Goal: Task Accomplishment & Management: Use online tool/utility

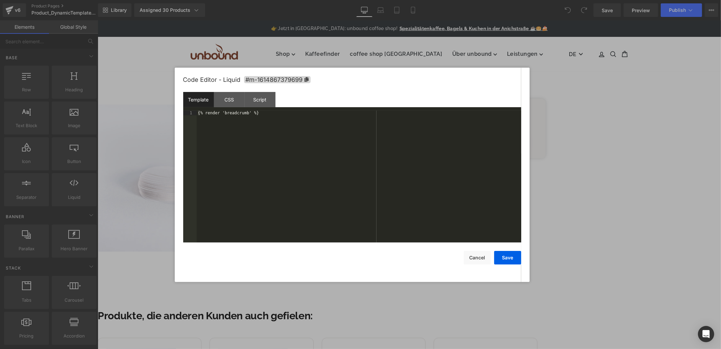
click at [414, 78] on div "Liquid" at bounding box center [321, 78] width 448 height 2
drag, startPoint x: 479, startPoint y: 262, endPoint x: 336, endPoint y: 159, distance: 176.1
click at [479, 262] on button "Cancel" at bounding box center [477, 258] width 27 height 14
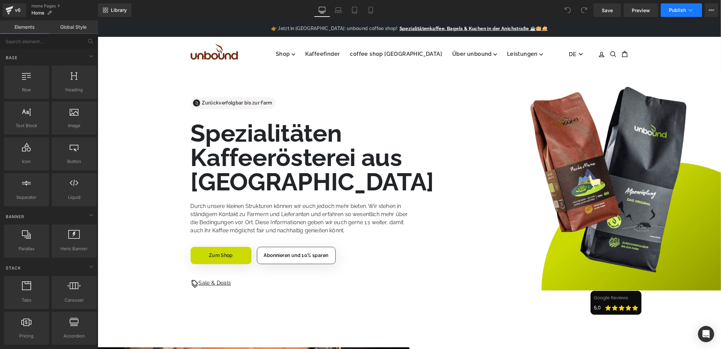
click at [670, 8] on span "Publish" at bounding box center [677, 9] width 17 height 5
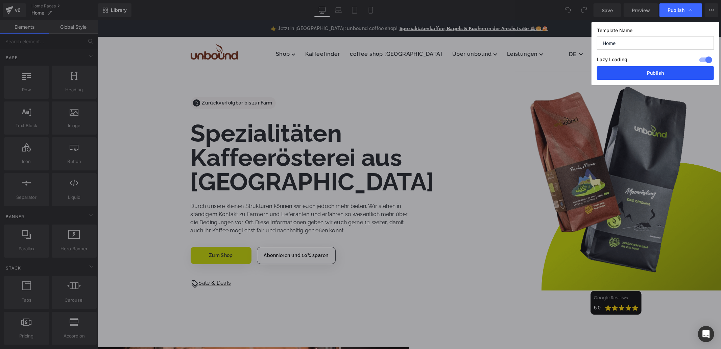
click at [641, 70] on button "Publish" at bounding box center [655, 73] width 117 height 14
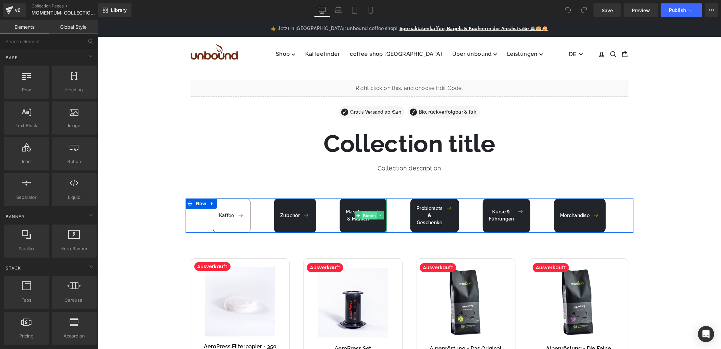
click at [362, 217] on span "Button" at bounding box center [370, 215] width 16 height 8
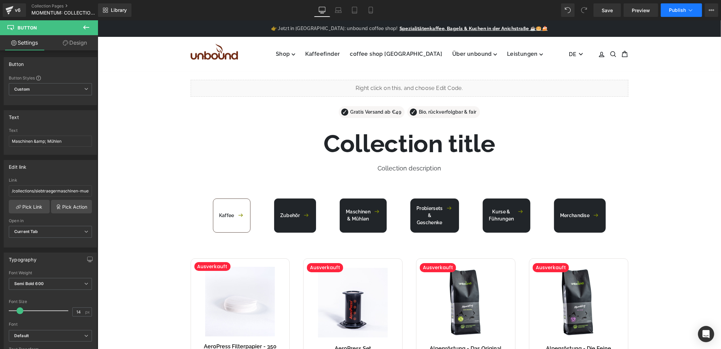
click at [670, 12] on span "Publish" at bounding box center [677, 9] width 17 height 5
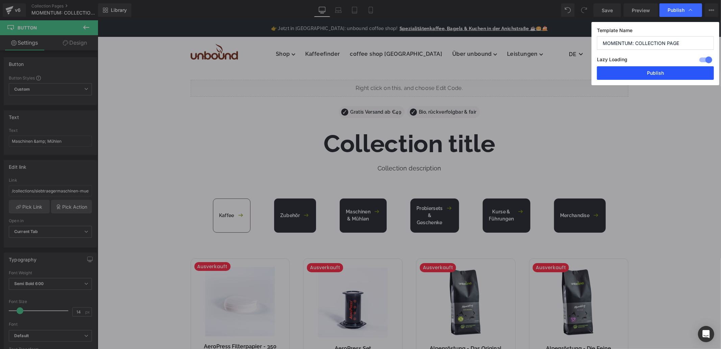
drag, startPoint x: 654, startPoint y: 78, endPoint x: 554, endPoint y: 62, distance: 101.6
click at [654, 78] on button "Publish" at bounding box center [655, 73] width 117 height 14
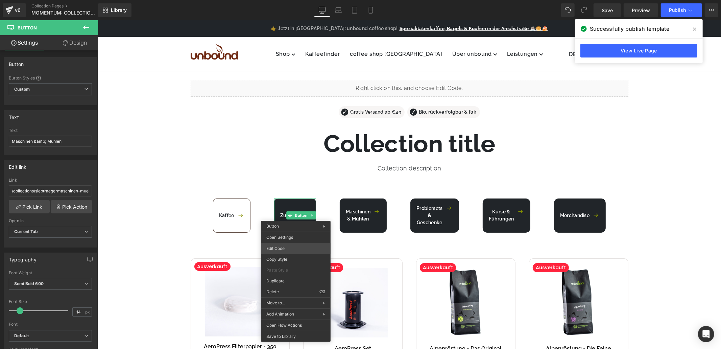
click at [293, 0] on div "Button You are previewing how the will restyle your page. You can not edit Elem…" at bounding box center [360, 0] width 721 height 0
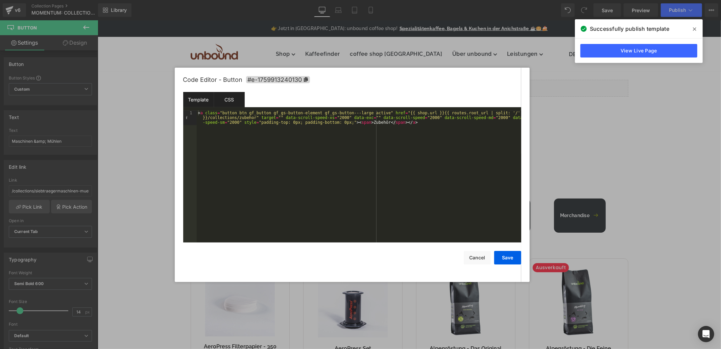
click at [225, 102] on div "CSS" at bounding box center [229, 99] width 31 height 15
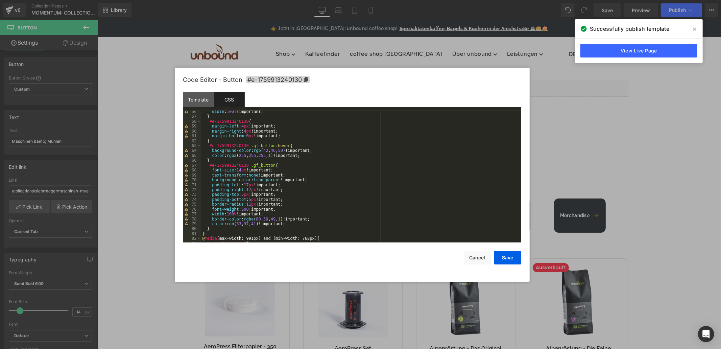
scroll to position [292, 0]
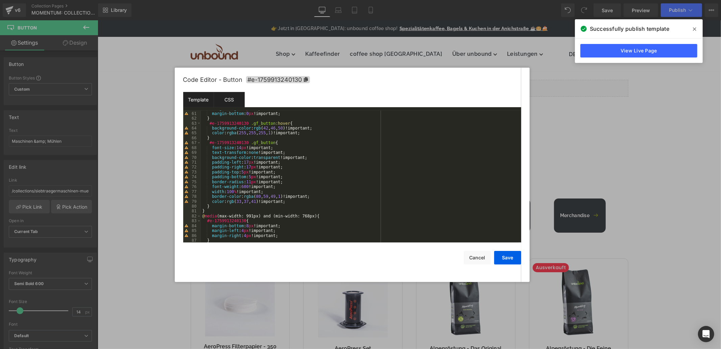
click at [205, 97] on div "Template" at bounding box center [198, 99] width 31 height 15
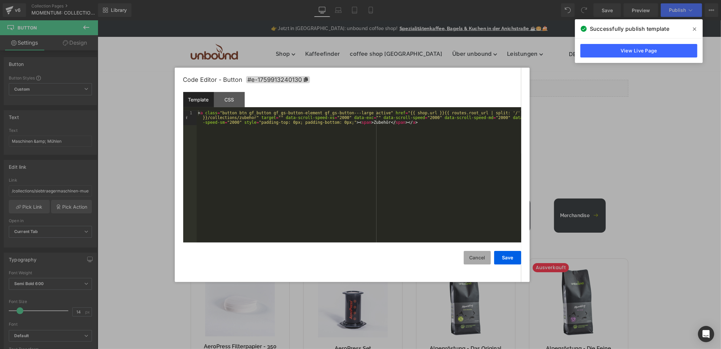
click at [473, 264] on button "Cancel" at bounding box center [477, 258] width 27 height 14
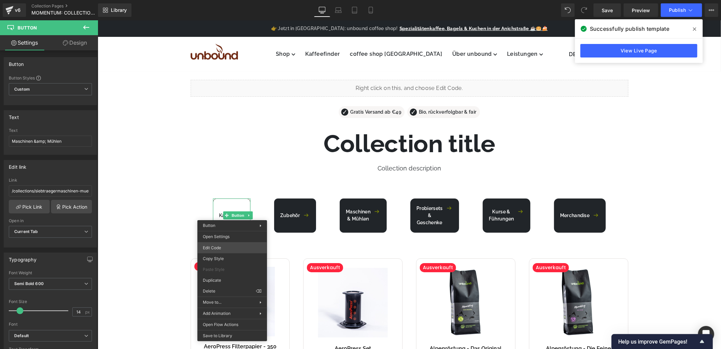
click at [222, 0] on div "Button You are previewing how the will restyle your page. You can not edit Elem…" at bounding box center [360, 0] width 721 height 0
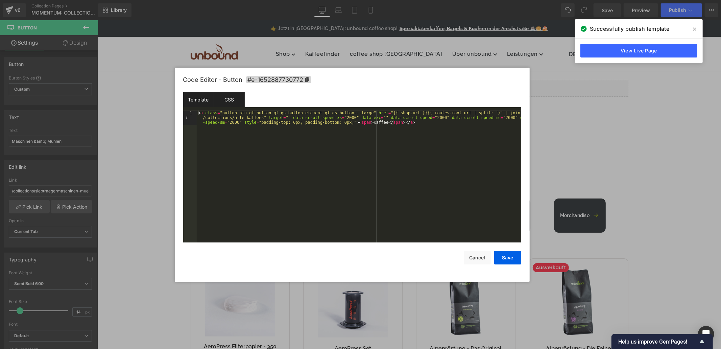
click at [236, 96] on div "CSS" at bounding box center [229, 99] width 31 height 15
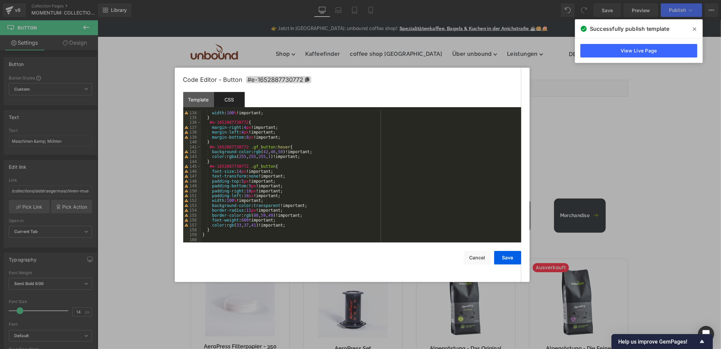
scroll to position [649, 0]
click at [478, 263] on button "Cancel" at bounding box center [477, 258] width 27 height 14
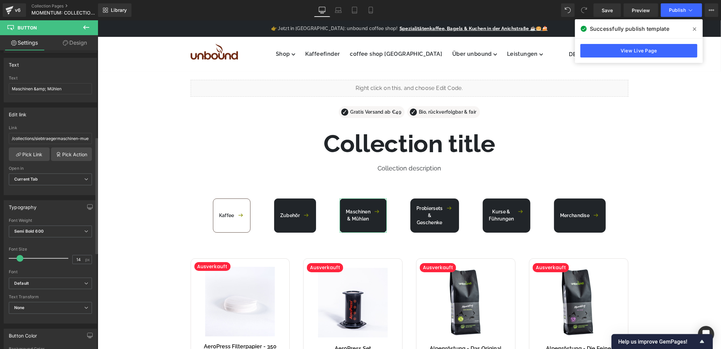
scroll to position [225, 0]
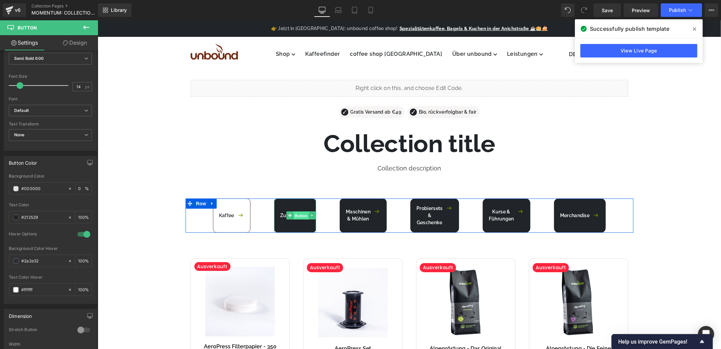
click at [297, 217] on span "Button" at bounding box center [301, 215] width 16 height 8
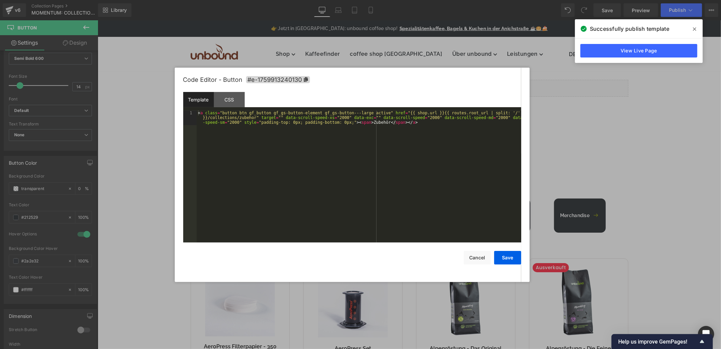
click at [295, 0] on div "Button You are previewing how the will restyle your page. You can not edit Elem…" at bounding box center [360, 0] width 721 height 0
click at [475, 256] on button "Cancel" at bounding box center [477, 258] width 27 height 14
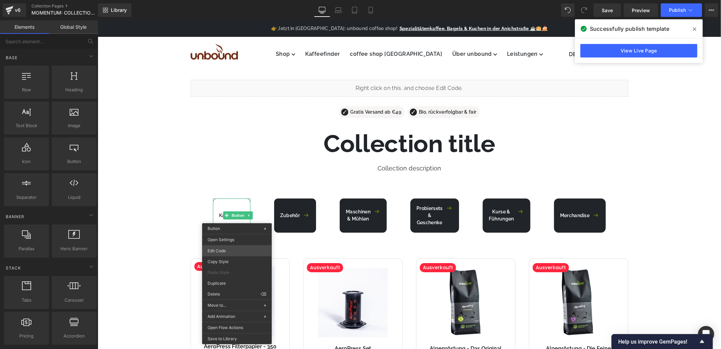
click at [225, 0] on div "Button You are previewing how the will restyle your page. You can not edit Elem…" at bounding box center [360, 0] width 721 height 0
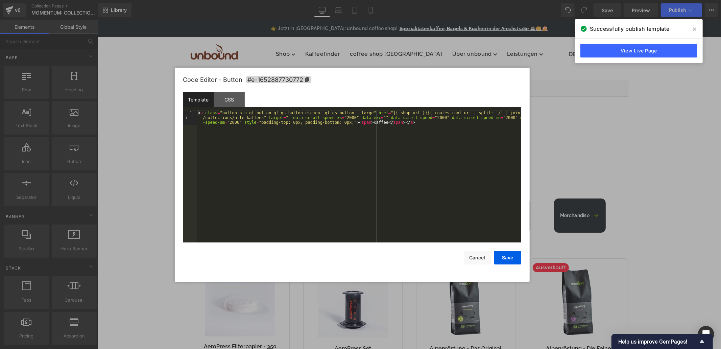
drag, startPoint x: 590, startPoint y: 113, endPoint x: 372, endPoint y: 129, distance: 218.6
click at [590, 113] on div at bounding box center [360, 174] width 721 height 349
click at [288, 0] on div "Button You are previewing how the will restyle your page. You can not edit Elem…" at bounding box center [360, 0] width 721 height 0
click at [471, 256] on button "Cancel" at bounding box center [477, 258] width 27 height 14
click at [284, 0] on div "Button You are previewing how the will restyle your page. You can not edit Elem…" at bounding box center [360, 0] width 721 height 0
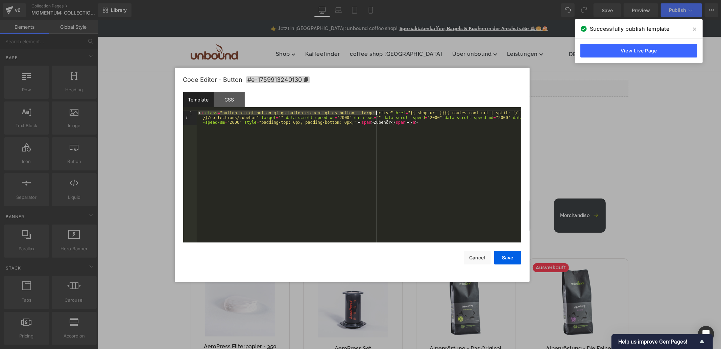
drag, startPoint x: 197, startPoint y: 112, endPoint x: 376, endPoint y: 112, distance: 178.4
click at [376, 112] on div "< a class = "button btn gf_button gf_gs-button-element gf_gs-button---large act…" at bounding box center [359, 190] width 324 height 161
click at [505, 259] on button "Save" at bounding box center [507, 258] width 27 height 14
click at [368, 0] on div "Button You are previewing how the will restyle your page. You can not edit Elem…" at bounding box center [360, 0] width 721 height 0
drag, startPoint x: 198, startPoint y: 113, endPoint x: 377, endPoint y: 115, distance: 178.8
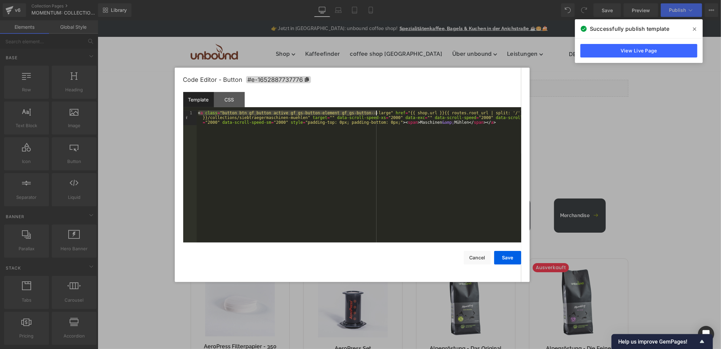
click at [377, 115] on div "< a class = "button btn gf_button active gf_gs-button-element gf_gs-button---la…" at bounding box center [359, 190] width 324 height 161
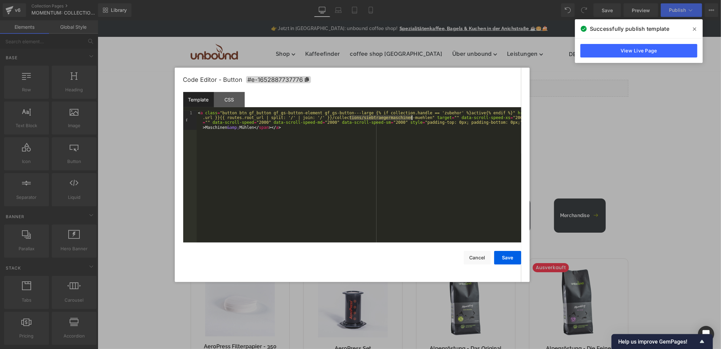
drag, startPoint x: 348, startPoint y: 119, endPoint x: 411, endPoint y: 119, distance: 62.5
click at [411, 119] on div "< a class = "button btn gf_button gf_gs-button-element gf_gs-button---large {% …" at bounding box center [359, 195] width 324 height 171
click at [430, 114] on div "< a class = "button btn gf_button gf_gs-button-element gf_gs-button---large {% …" at bounding box center [359, 195] width 324 height 171
click at [508, 258] on button "Save" at bounding box center [507, 258] width 27 height 14
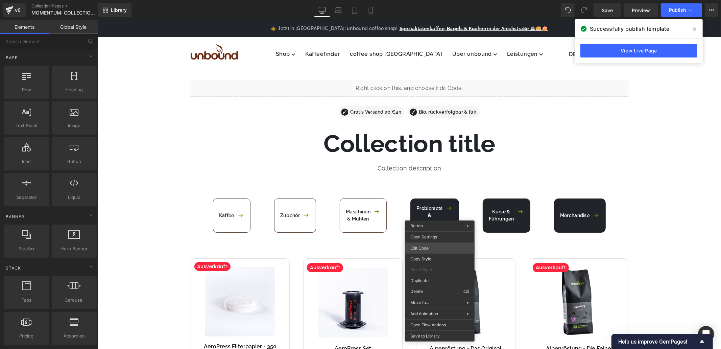
click at [431, 0] on div "Button You are previewing how the will restyle your page. You can not edit Elem…" at bounding box center [360, 0] width 721 height 0
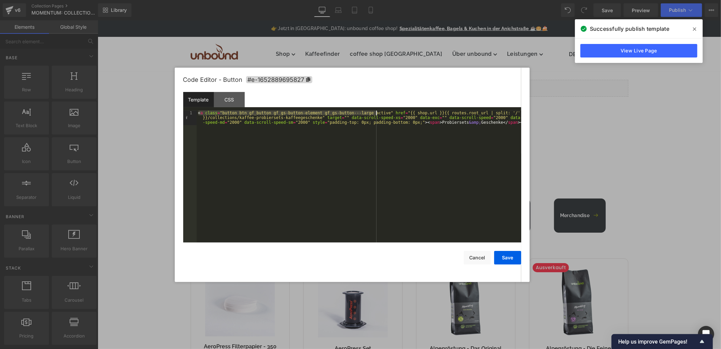
drag, startPoint x: 198, startPoint y: 112, endPoint x: 377, endPoint y: 114, distance: 179.1
click at [377, 114] on div "< a class = "button btn gf_button gf_gs-button-element gf_gs-button---large act…" at bounding box center [359, 190] width 324 height 161
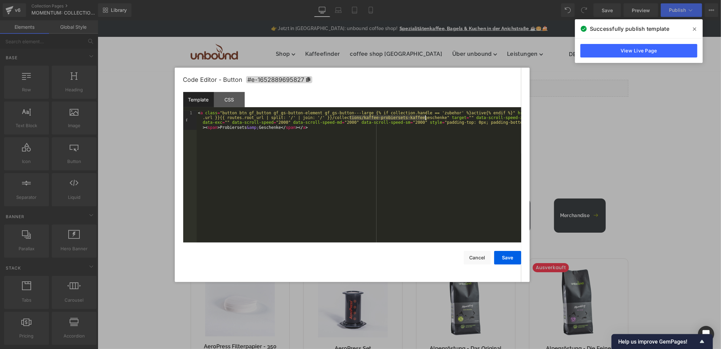
drag, startPoint x: 349, startPoint y: 119, endPoint x: 425, endPoint y: 120, distance: 76.0
click at [425, 120] on div "< a class = "button btn gf_button gf_gs-button-element gf_gs-button---large {% …" at bounding box center [359, 195] width 324 height 171
click at [426, 113] on div "< a class = "button btn gf_button gf_gs-button-element gf_gs-button---large {% …" at bounding box center [359, 195] width 324 height 171
click at [506, 255] on button "Save" at bounding box center [507, 258] width 27 height 14
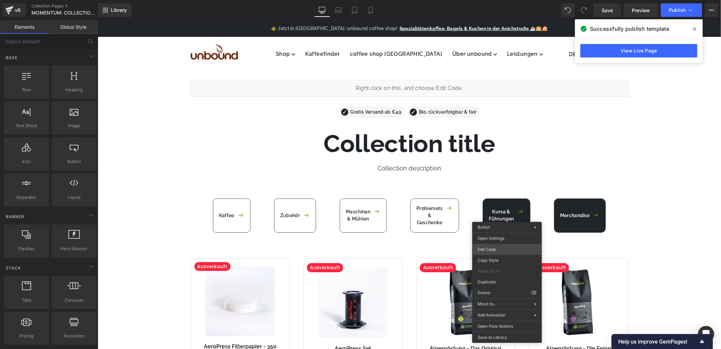
click at [500, 0] on div "Button You are previewing how the will restyle your page. You can not edit Elem…" at bounding box center [360, 0] width 721 height 0
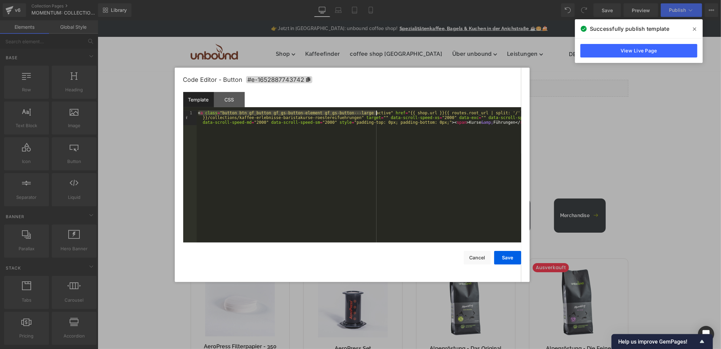
drag, startPoint x: 205, startPoint y: 114, endPoint x: 411, endPoint y: 142, distance: 208.1
click at [375, 116] on div "< a class = "button btn gf_button gf_gs-button-element gf_gs-button---large act…" at bounding box center [359, 190] width 324 height 161
click at [199, 113] on div "< a class = "button btn gf_button gf_gs-button-element gf_gs-button---large act…" at bounding box center [359, 176] width 324 height 132
drag, startPoint x: 197, startPoint y: 113, endPoint x: 375, endPoint y: 114, distance: 178.1
click at [375, 114] on div "< a class = "button btn gf_button gf_gs-button-element gf_gs-button---large act…" at bounding box center [359, 190] width 324 height 161
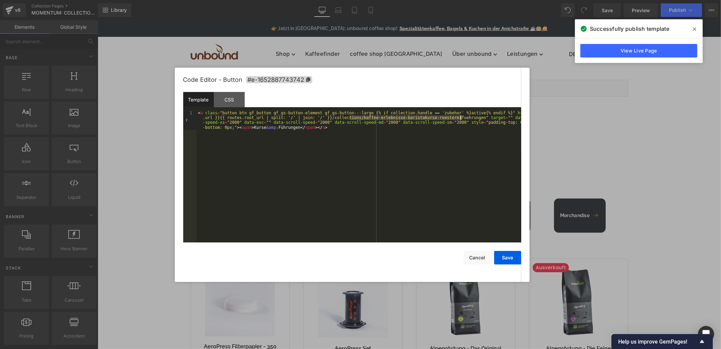
drag, startPoint x: 349, startPoint y: 117, endPoint x: 460, endPoint y: 118, distance: 111.2
click at [460, 118] on div "< a class = "button btn gf_button gf_gs-button-element gf_gs-button---large {% …" at bounding box center [359, 195] width 324 height 171
click at [427, 110] on div "Template CSS" at bounding box center [352, 101] width 338 height 19
click at [427, 111] on div "< a class = "button btn gf_button gf_gs-button-element gf_gs-button---large {% …" at bounding box center [359, 195] width 324 height 171
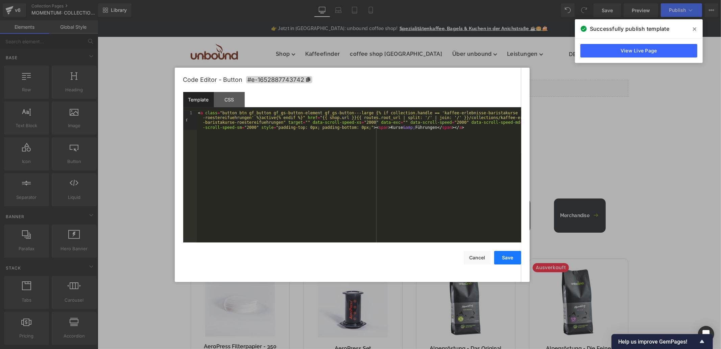
click at [510, 256] on button "Save" at bounding box center [507, 258] width 27 height 14
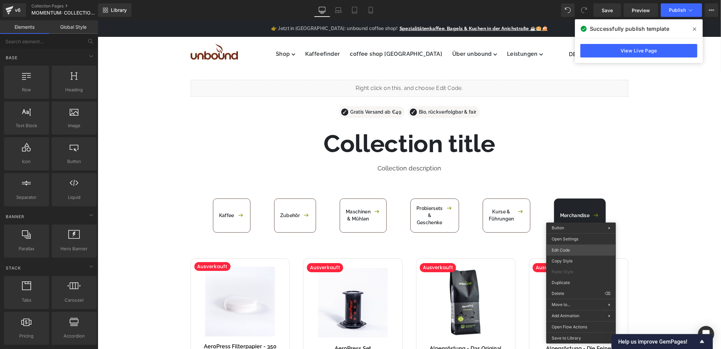
click at [571, 248] on body "Button You are previewing how the will restyle your page. You can not edit Elem…" at bounding box center [360, 174] width 721 height 349
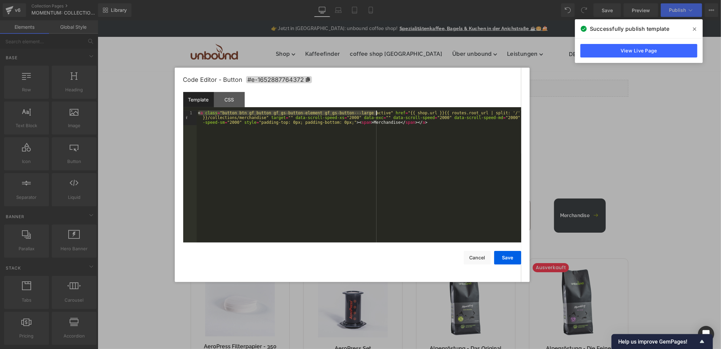
drag, startPoint x: 197, startPoint y: 113, endPoint x: 376, endPoint y: 115, distance: 179.4
click at [376, 115] on div "< a class = "button btn gf_button gf_gs-button-element gf_gs-button---large act…" at bounding box center [359, 190] width 324 height 161
drag, startPoint x: 262, startPoint y: 113, endPoint x: 231, endPoint y: 259, distance: 149.5
click at [231, 259] on div "Save Cancel" at bounding box center [352, 253] width 338 height 22
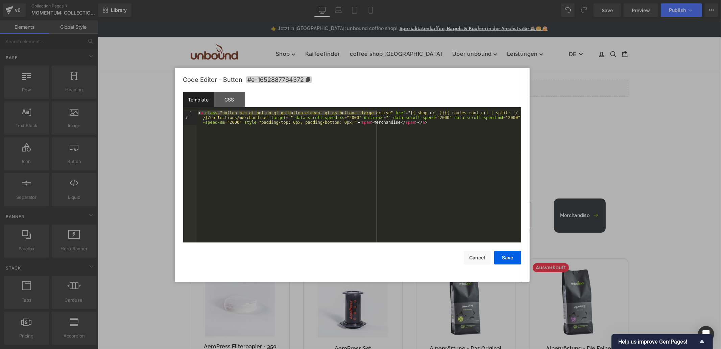
click at [338, 171] on div "< a class = "button btn gf_button gf_gs-button-element gf_gs-button---large act…" at bounding box center [359, 190] width 324 height 161
drag, startPoint x: 197, startPoint y: 113, endPoint x: 376, endPoint y: 112, distance: 179.4
click at [376, 112] on div "< a class = "button btn gf_button gf_gs-button-element gf_gs-button---large act…" at bounding box center [359, 190] width 324 height 161
click at [359, 118] on div "< a class = "button btn gf_button gf_gs-button-element gf_gs-button---large {% …" at bounding box center [359, 195] width 324 height 171
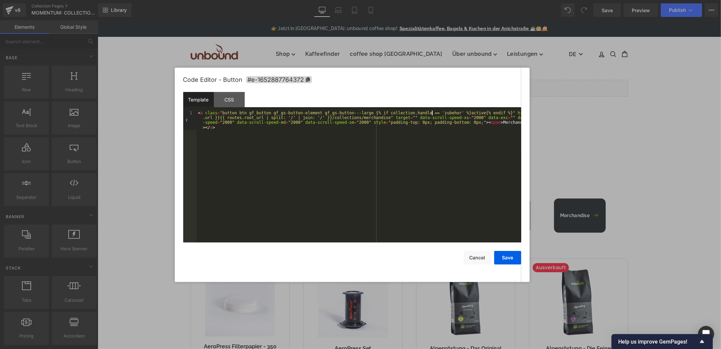
click at [432, 112] on div "< a class = "button btn gf_button gf_gs-button-element gf_gs-button---large {% …" at bounding box center [359, 195] width 324 height 171
click at [506, 257] on button "Save" at bounding box center [507, 258] width 27 height 14
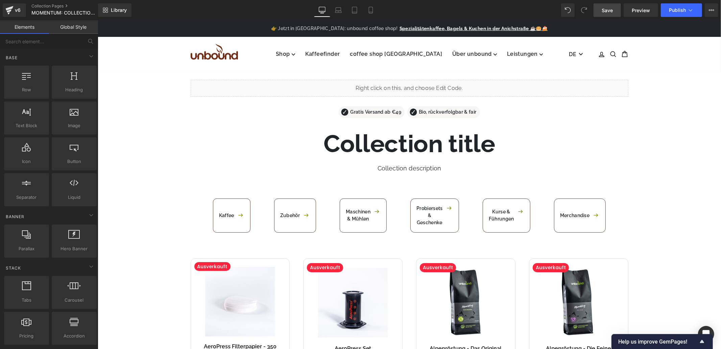
drag, startPoint x: 606, startPoint y: 7, endPoint x: 507, endPoint y: 53, distance: 109.1
click at [606, 7] on span "Save" at bounding box center [606, 10] width 11 height 7
click at [678, 8] on span "Publish" at bounding box center [677, 9] width 17 height 5
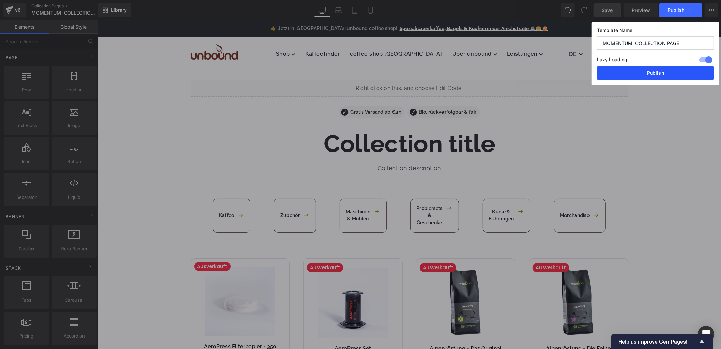
drag, startPoint x: 643, startPoint y: 72, endPoint x: 580, endPoint y: 67, distance: 63.1
click at [643, 72] on button "Publish" at bounding box center [655, 73] width 117 height 14
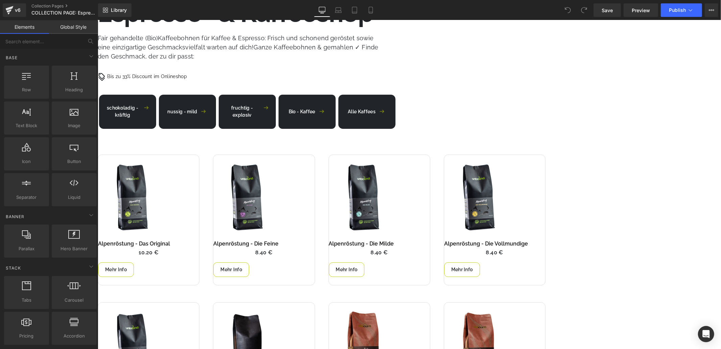
scroll to position [113, 0]
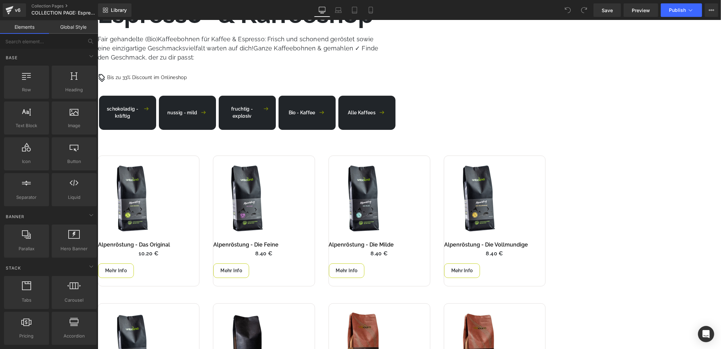
click at [97, 20] on span "Button" at bounding box center [97, 20] width 0 height 0
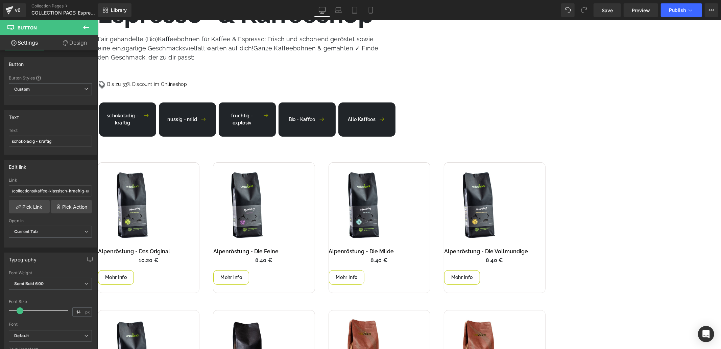
click at [97, 20] on span "Button" at bounding box center [97, 20] width 0 height 0
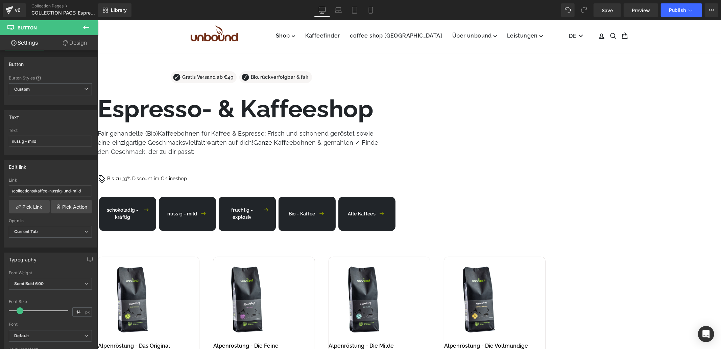
scroll to position [0, 0]
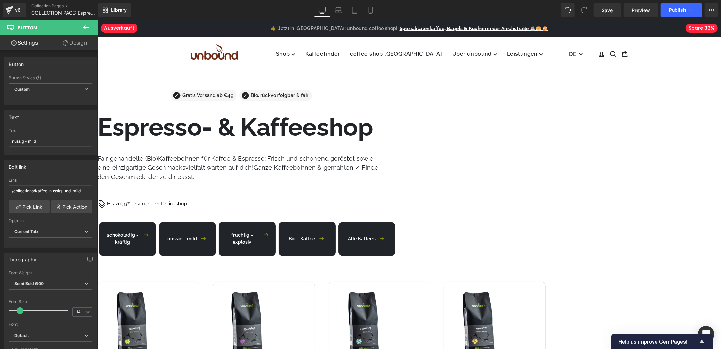
click at [97, 20] on span "Button" at bounding box center [97, 20] width 0 height 0
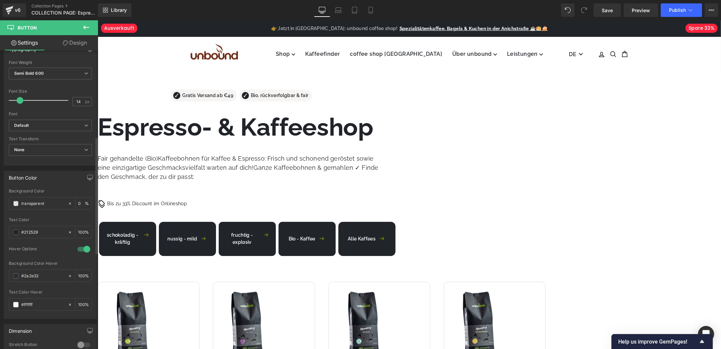
scroll to position [263, 0]
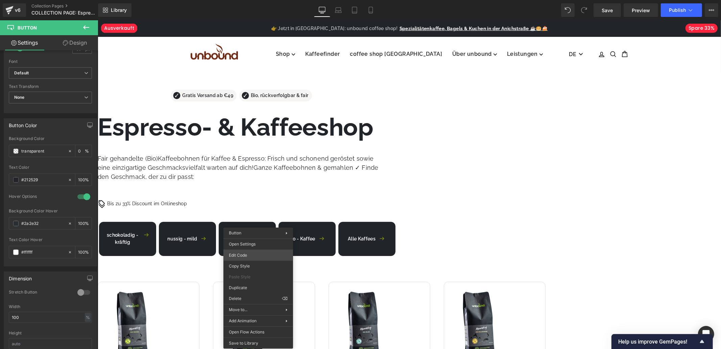
click at [249, 0] on div "Button You are previewing how the will restyle your page. You can not edit Elem…" at bounding box center [360, 0] width 721 height 0
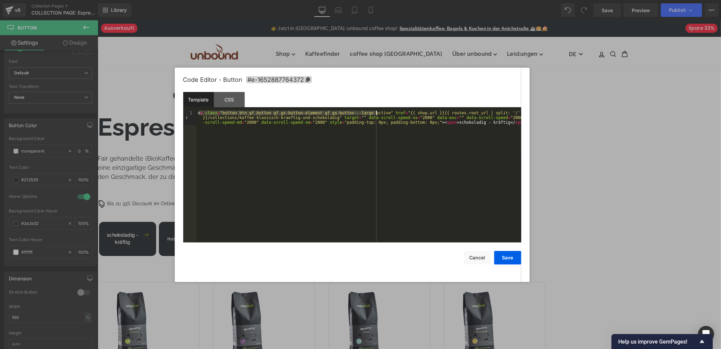
drag, startPoint x: 197, startPoint y: 114, endPoint x: 380, endPoint y: 114, distance: 182.5
click at [376, 112] on div "< a class = "button btn gf_button gf_gs-button-element gf_gs-button---large act…" at bounding box center [359, 190] width 324 height 161
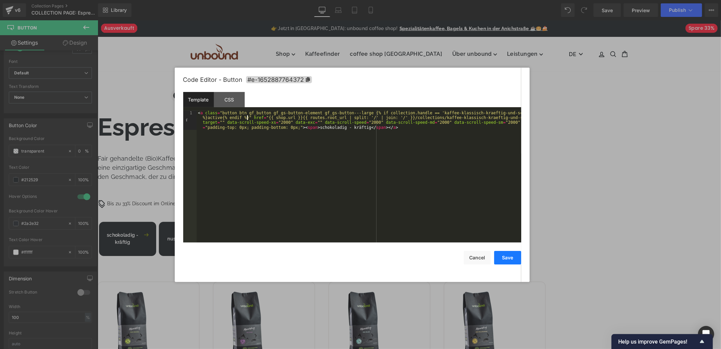
click at [510, 259] on button "Save" at bounding box center [507, 258] width 27 height 14
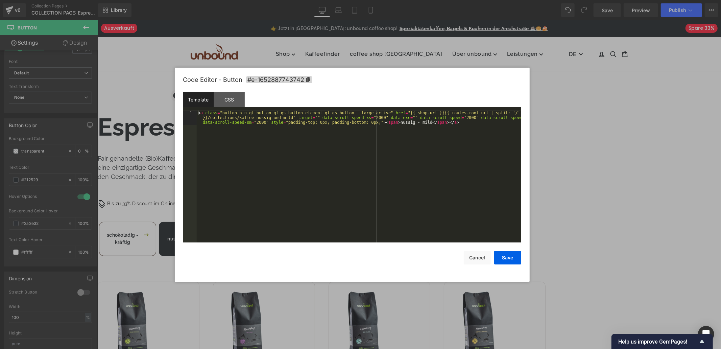
click at [328, 0] on div "Button You are previewing how the will restyle your page. You can not edit Elem…" at bounding box center [360, 0] width 721 height 0
drag, startPoint x: 198, startPoint y: 113, endPoint x: 376, endPoint y: 113, distance: 178.4
click at [376, 113] on div "< a class = "button btn gf_button gf_gs-button-element gf_gs-button---large act…" at bounding box center [359, 190] width 324 height 161
click at [510, 258] on button "Save" at bounding box center [507, 258] width 27 height 14
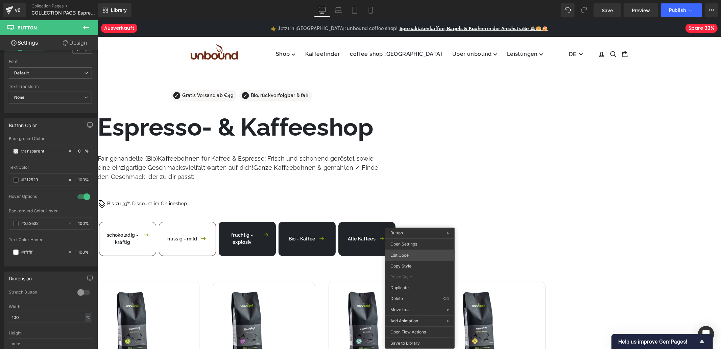
click at [408, 0] on div "Button You are previewing how the will restyle your page. You can not edit Elem…" at bounding box center [360, 0] width 721 height 0
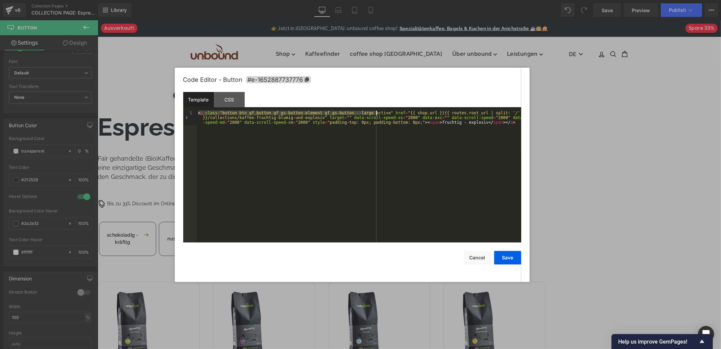
drag, startPoint x: 198, startPoint y: 112, endPoint x: 386, endPoint y: 117, distance: 188.3
click at [375, 113] on div "< a class = "button btn gf_button gf_gs-button-element gf_gs-button---large act…" at bounding box center [359, 190] width 324 height 161
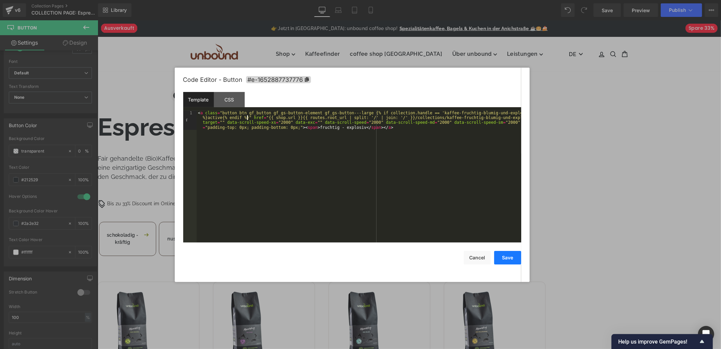
click at [515, 257] on button "Save" at bounding box center [507, 258] width 27 height 14
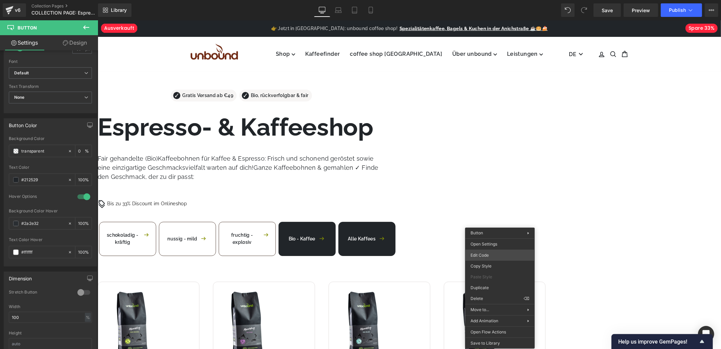
click at [493, 0] on div "Button You are previewing how the will restyle your page. You can not edit Elem…" at bounding box center [360, 0] width 721 height 0
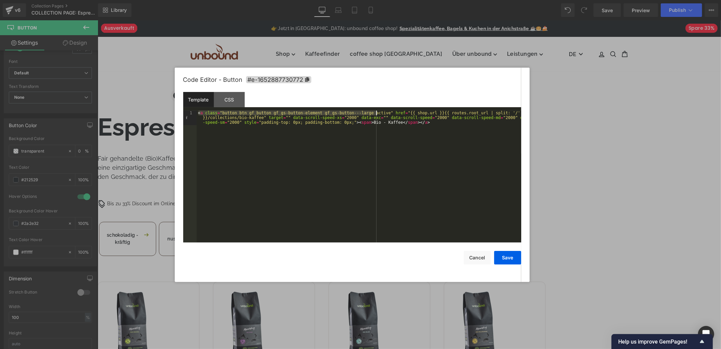
drag, startPoint x: 197, startPoint y: 112, endPoint x: 376, endPoint y: 115, distance: 178.8
click at [376, 115] on div "< a class = "button btn gf_button gf_gs-button-element gf_gs-button---large act…" at bounding box center [359, 190] width 324 height 161
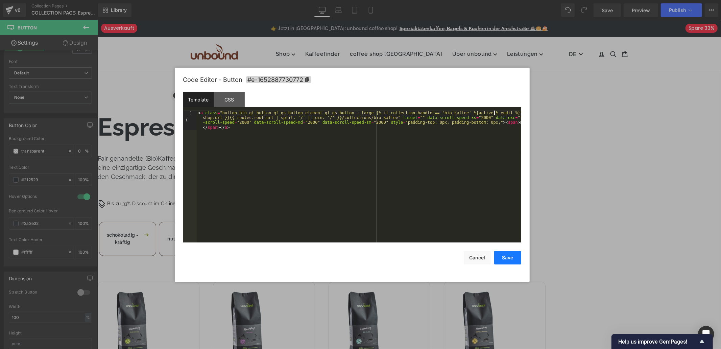
click at [507, 257] on button "Save" at bounding box center [507, 258] width 27 height 14
click at [559, 254] on body "Button You are previewing how the will restyle your page. You can not edit Elem…" at bounding box center [360, 174] width 721 height 349
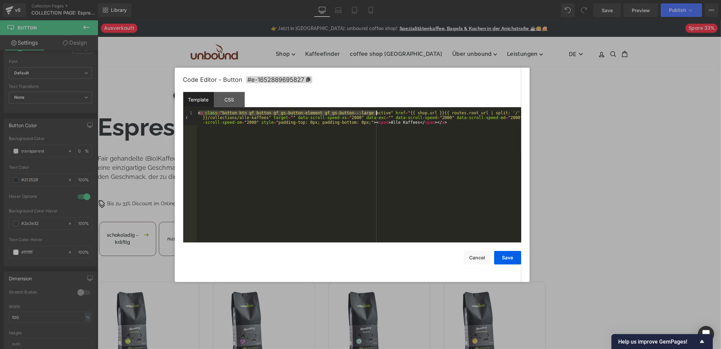
drag, startPoint x: 197, startPoint y: 113, endPoint x: 376, endPoint y: 114, distance: 179.8
click at [376, 114] on div "< a class = "button btn gf_button gf_gs-button-element gf_gs-button---large act…" at bounding box center [359, 190] width 324 height 161
drag, startPoint x: 198, startPoint y: 113, endPoint x: 375, endPoint y: 114, distance: 177.7
click at [375, 114] on div "< a class = "button btn gf_button gf_gs-button-element gf_gs-button---large act…" at bounding box center [359, 190] width 324 height 161
click at [512, 261] on button "Save" at bounding box center [507, 258] width 27 height 14
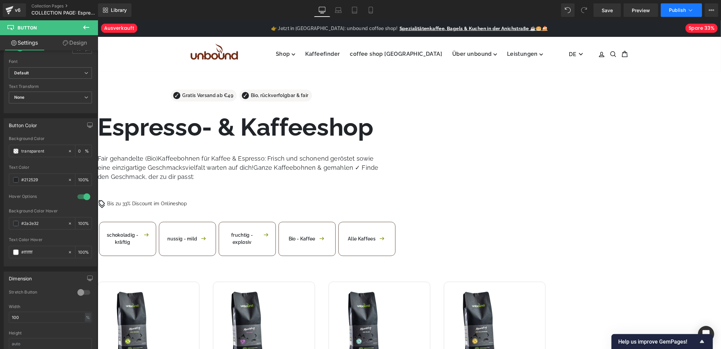
click at [677, 9] on span "Publish" at bounding box center [677, 9] width 17 height 5
click at [615, 11] on link "Save" at bounding box center [606, 10] width 27 height 14
click at [86, 24] on icon at bounding box center [86, 27] width 8 height 8
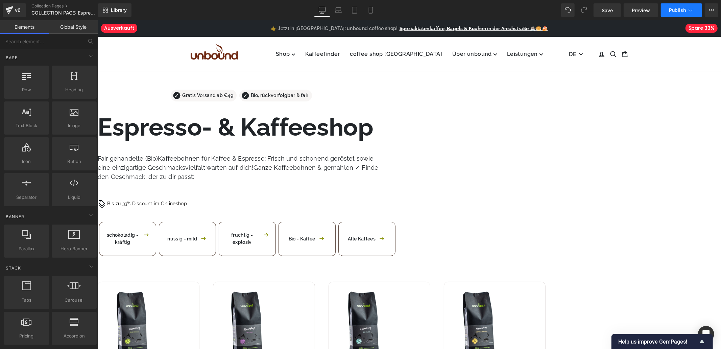
click at [671, 11] on span "Publish" at bounding box center [677, 9] width 17 height 5
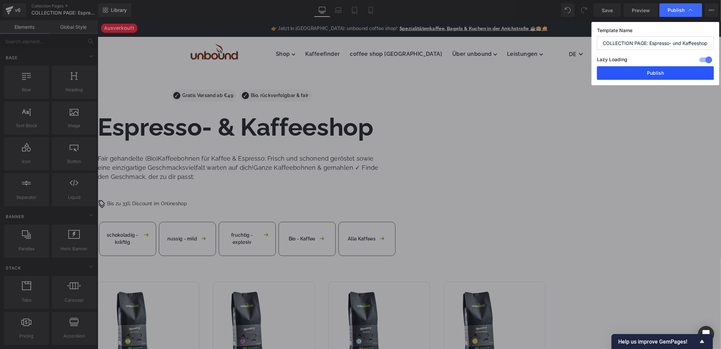
click at [656, 73] on button "Publish" at bounding box center [655, 73] width 117 height 14
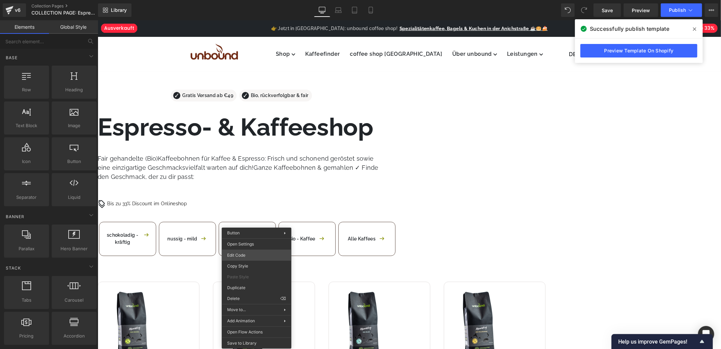
click at [259, 0] on div "Button You are previewing how the will restyle your page. You can not edit Elem…" at bounding box center [360, 0] width 721 height 0
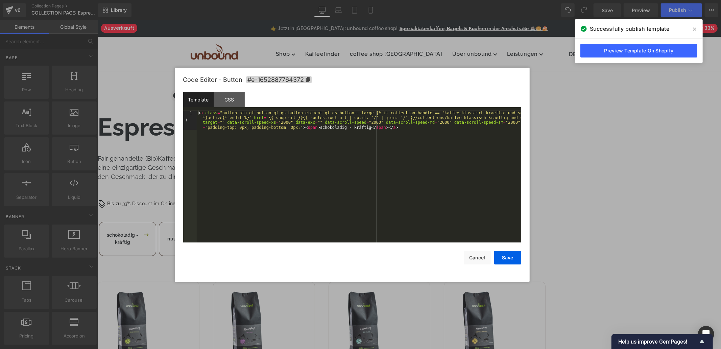
drag, startPoint x: 639, startPoint y: 161, endPoint x: 362, endPoint y: 191, distance: 278.7
click at [639, 161] on div at bounding box center [360, 174] width 721 height 349
click at [332, 0] on div "Button You are previewing how the will restyle your page. You can not edit Elem…" at bounding box center [360, 0] width 721 height 0
click at [637, 197] on div at bounding box center [360, 174] width 721 height 349
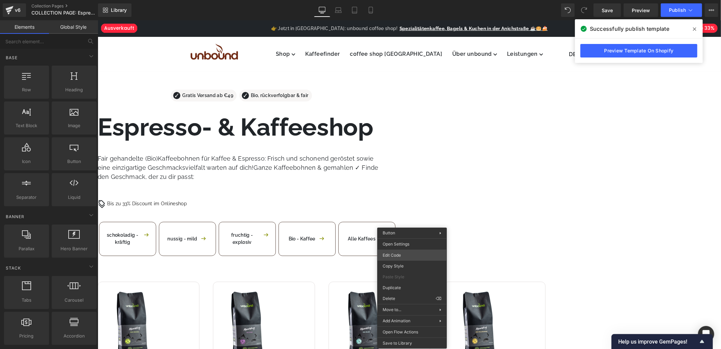
click at [413, 0] on div "Button You are previewing how the will restyle your page. You can not edit Elem…" at bounding box center [360, 0] width 721 height 0
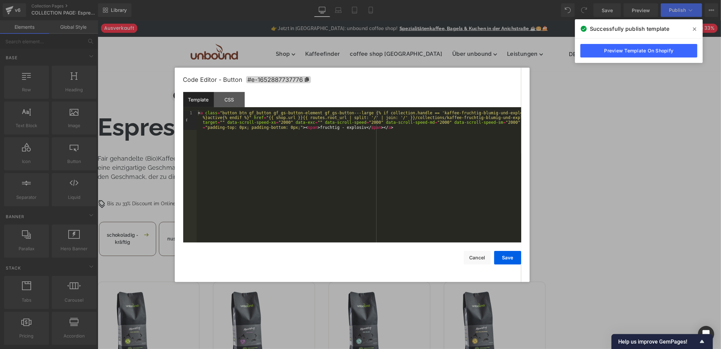
click at [634, 152] on div at bounding box center [360, 174] width 721 height 349
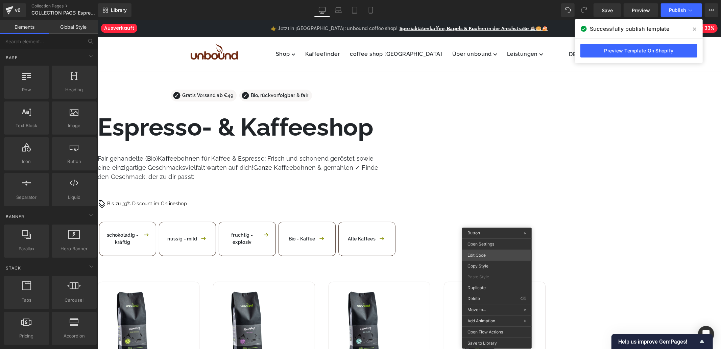
click at [487, 0] on div "Button You are previewing how the will restyle your page. You can not edit Elem…" at bounding box center [360, 0] width 721 height 0
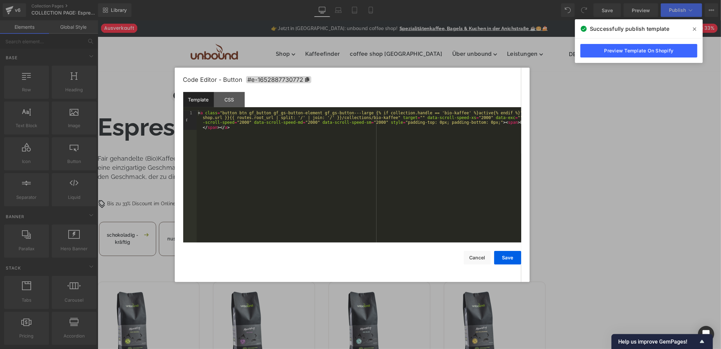
click at [653, 154] on div at bounding box center [360, 174] width 721 height 349
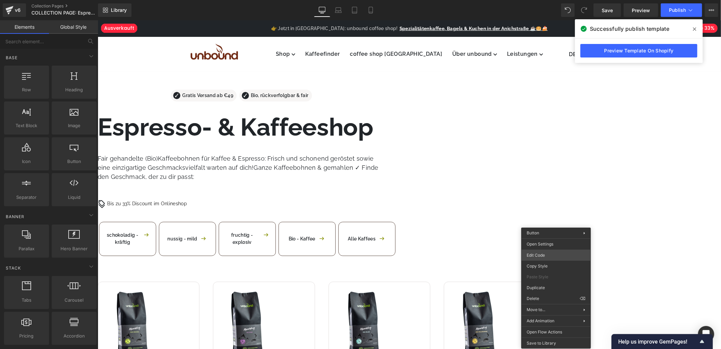
click at [543, 251] on body "Button You are previewing how the will restyle your page. You can not edit Elem…" at bounding box center [360, 174] width 721 height 349
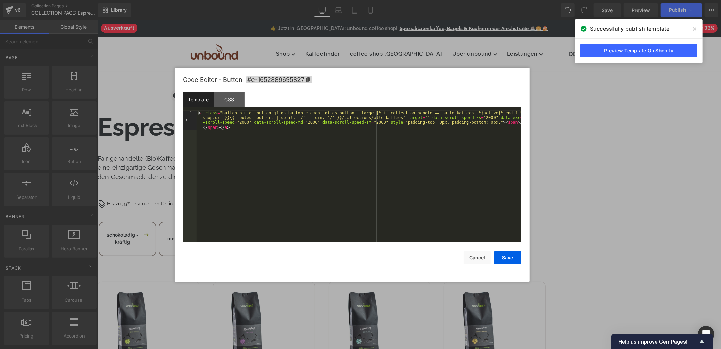
click at [651, 154] on div at bounding box center [360, 174] width 721 height 349
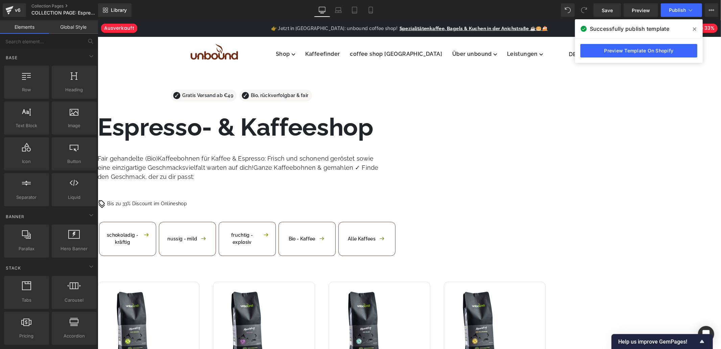
click at [694, 29] on icon at bounding box center [694, 28] width 3 height 3
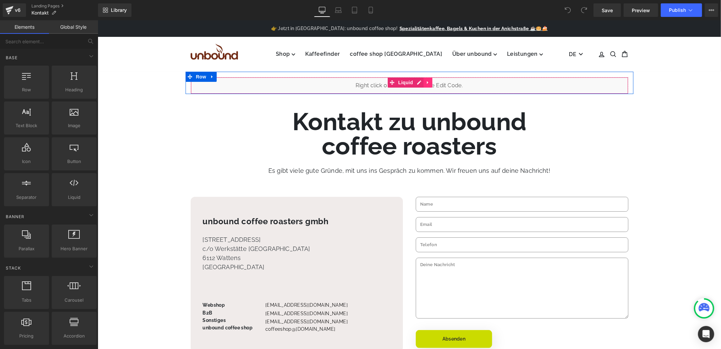
click at [423, 83] on link at bounding box center [427, 82] width 9 height 10
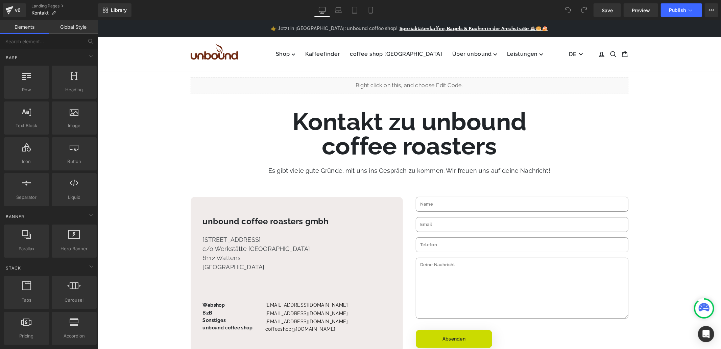
drag, startPoint x: 423, startPoint y: 83, endPoint x: 420, endPoint y: 101, distance: 18.4
click at [420, 101] on div "Liquid Row Kontakt zu unbound coffee roasters Heading Es gibt viele gute Gründe…" at bounding box center [408, 266] width 623 height 391
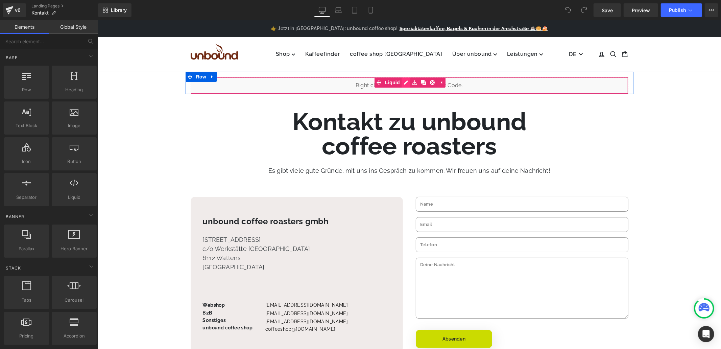
click at [406, 83] on div "Liquid" at bounding box center [409, 85] width 438 height 17
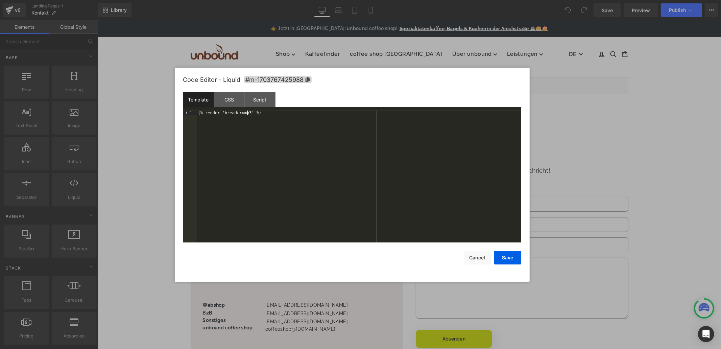
click at [246, 112] on div "{% render 'breadcrumb3' %}" at bounding box center [359, 181] width 324 height 142
click at [511, 260] on button "Save" at bounding box center [507, 258] width 27 height 14
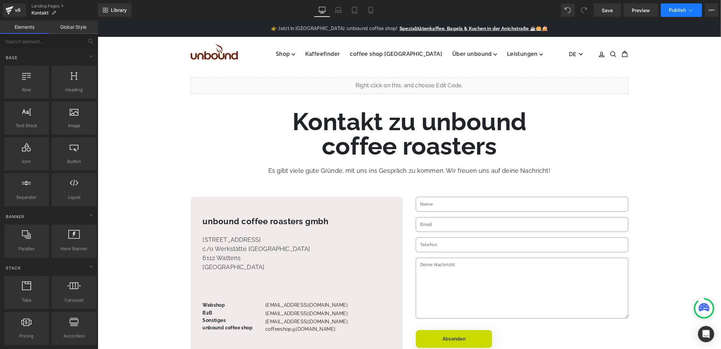
click at [673, 6] on button "Publish" at bounding box center [681, 10] width 41 height 14
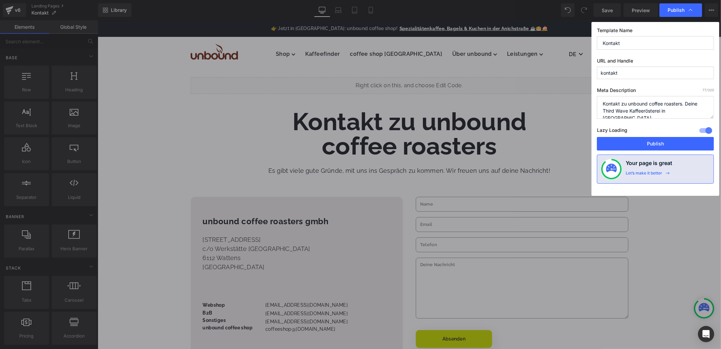
click at [649, 137] on div "Lazy Loading Build Upgrade plan to unlock" at bounding box center [655, 131] width 117 height 11
drag, startPoint x: 649, startPoint y: 144, endPoint x: 552, endPoint y: 123, distance: 99.7
click at [649, 144] on button "Publish" at bounding box center [655, 144] width 117 height 14
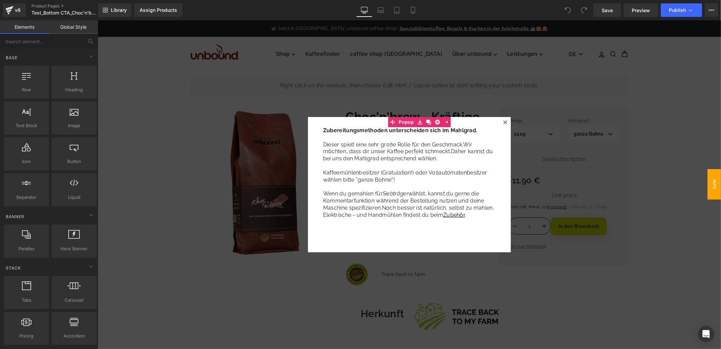
click at [504, 122] on icon at bounding box center [505, 122] width 4 height 4
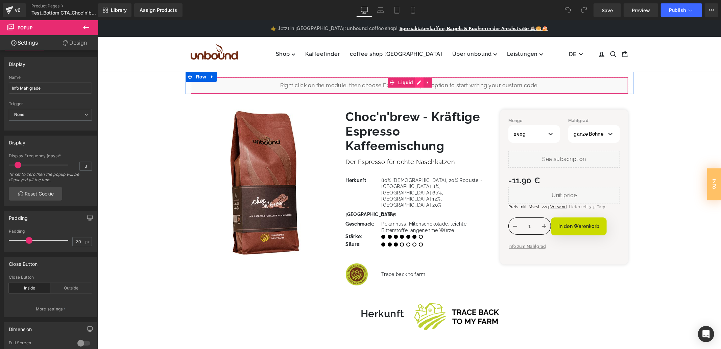
click at [419, 83] on div "Liquid" at bounding box center [409, 85] width 438 height 17
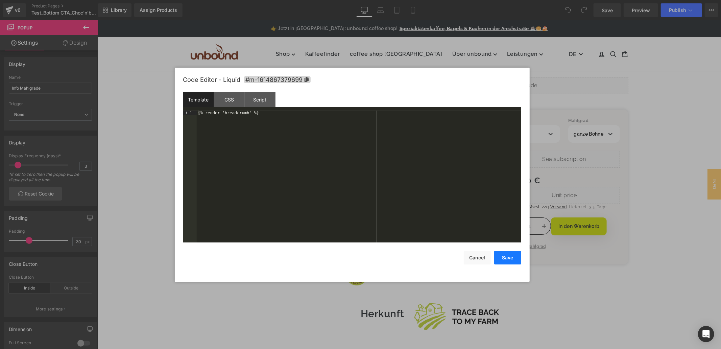
click at [512, 259] on button "Save" at bounding box center [507, 258] width 27 height 14
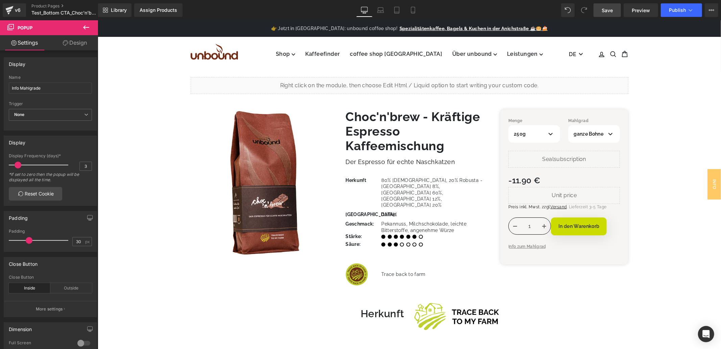
click at [611, 7] on span "Save" at bounding box center [606, 10] width 11 height 7
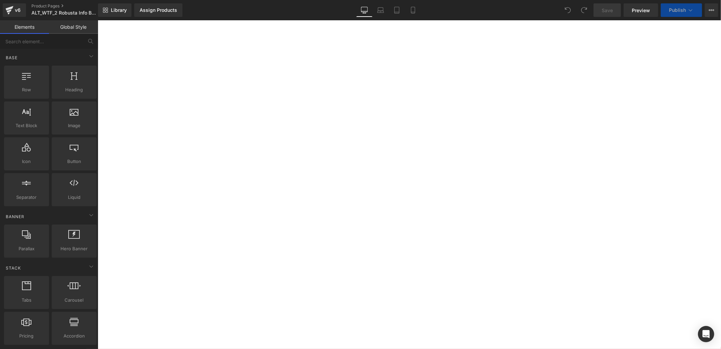
select select "01"
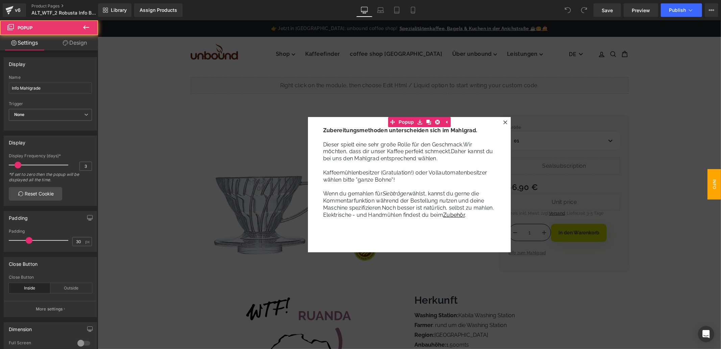
click at [503, 119] on div at bounding box center [505, 122] width 8 height 8
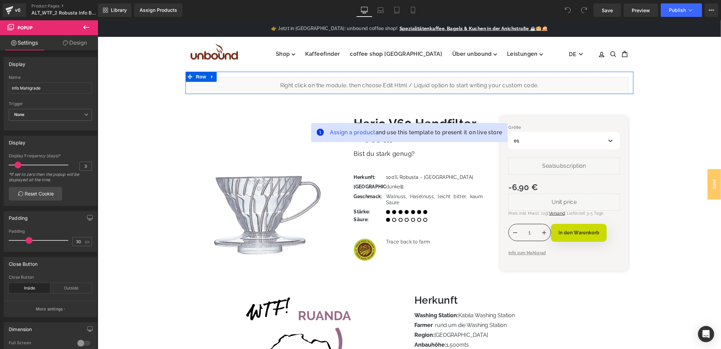
click at [421, 82] on div "Liquid" at bounding box center [409, 85] width 438 height 17
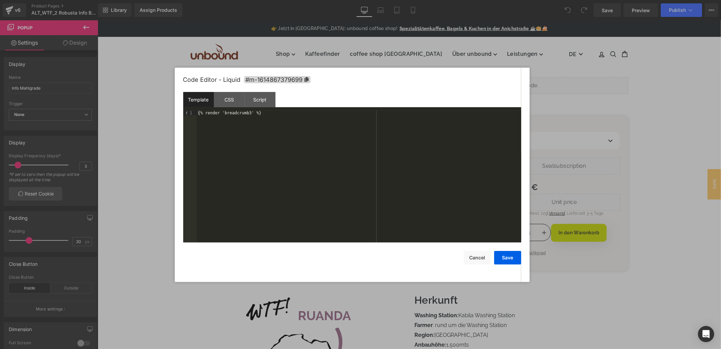
click at [246, 114] on div "{% render 'breadcrumb3' %}" at bounding box center [359, 181] width 324 height 142
click at [512, 254] on button "Save" at bounding box center [507, 258] width 27 height 14
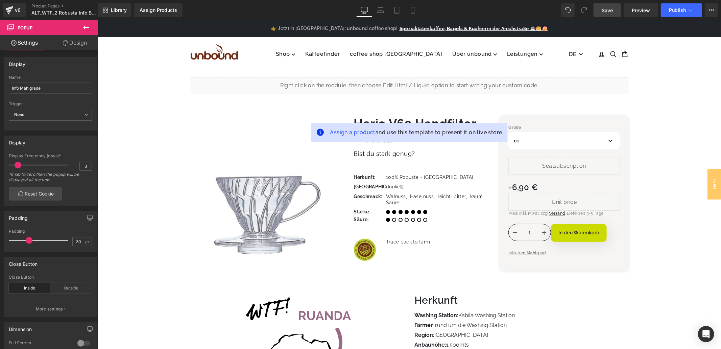
click at [619, 5] on link "Save" at bounding box center [606, 10] width 27 height 14
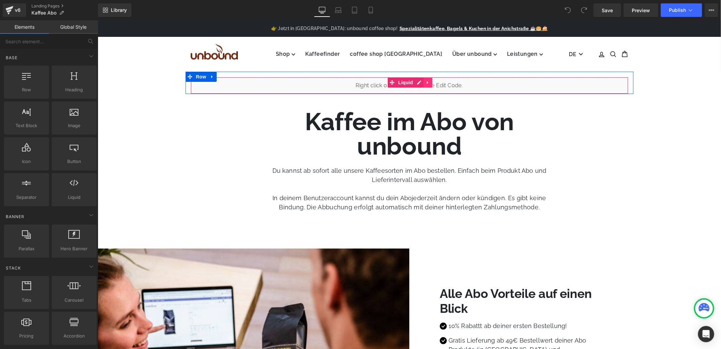
click at [426, 83] on icon at bounding box center [426, 81] width 1 height 3
click at [431, 81] on icon at bounding box center [431, 82] width 5 height 5
click at [209, 76] on icon at bounding box center [211, 76] width 5 height 5
click at [226, 80] on link at bounding box center [229, 76] width 9 height 10
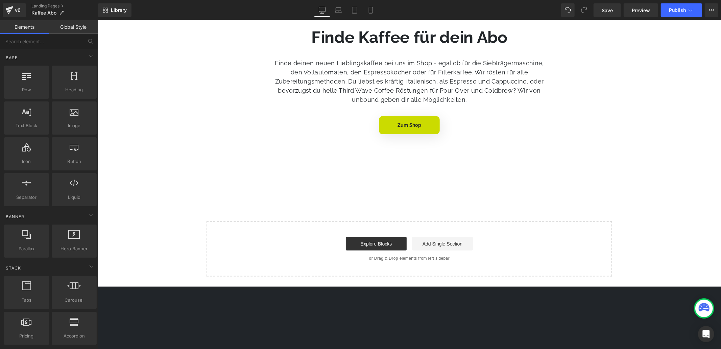
scroll to position [964, 0]
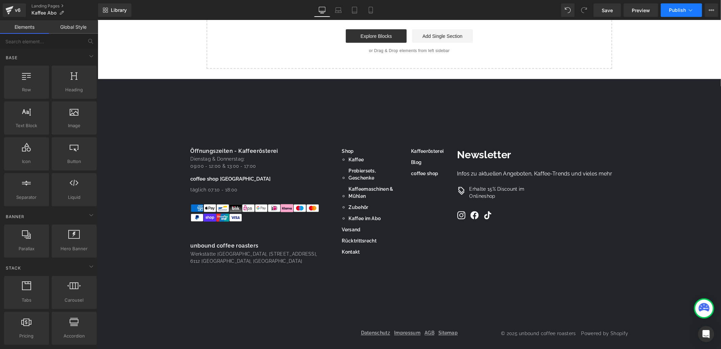
click at [680, 11] on span "Publish" at bounding box center [677, 9] width 17 height 5
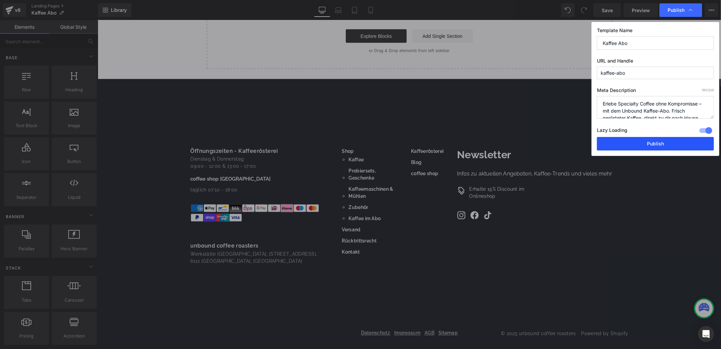
drag, startPoint x: 630, startPoint y: 140, endPoint x: 520, endPoint y: 108, distance: 114.3
click at [630, 140] on button "Publish" at bounding box center [655, 144] width 117 height 14
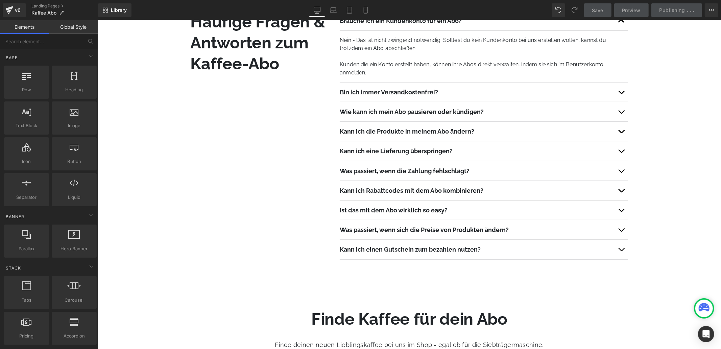
scroll to position [401, 0]
